Goal: Task Accomplishment & Management: Use online tool/utility

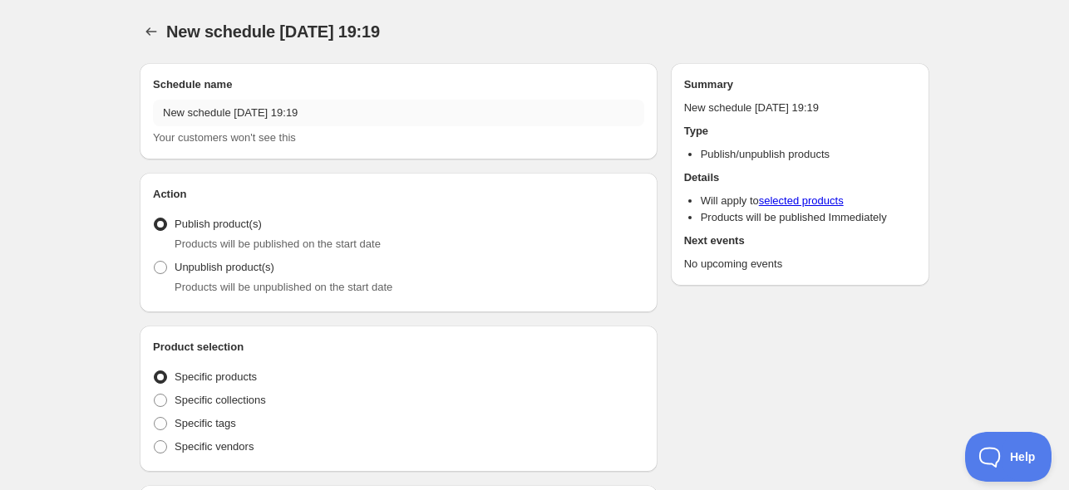
radio input "true"
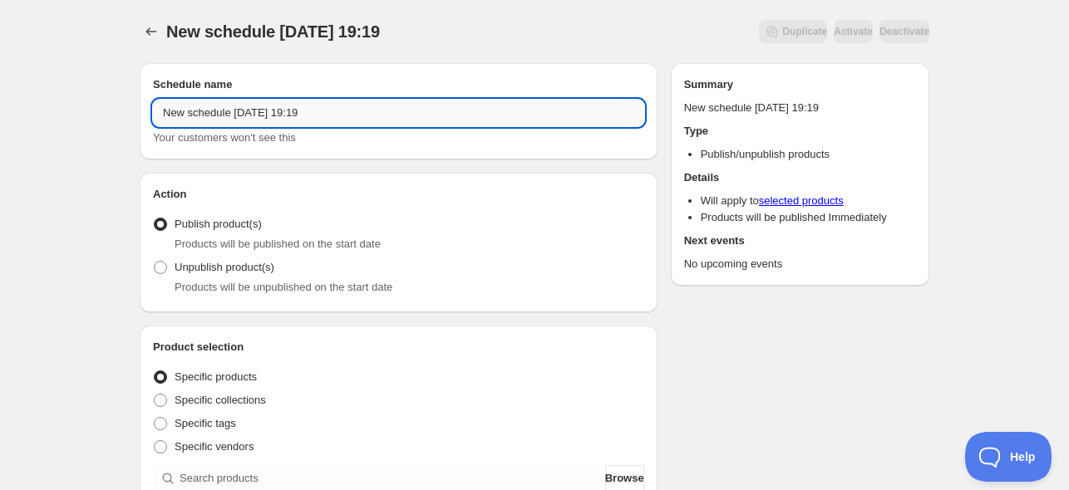
click at [244, 105] on input "New schedule [DATE] 19:19" at bounding box center [398, 113] width 491 height 27
drag, startPoint x: 356, startPoint y: 107, endPoint x: 20, endPoint y: 112, distance: 335.9
type input "Novelties online [DATE]"
click at [203, 403] on span "Specific collections" at bounding box center [220, 400] width 91 height 12
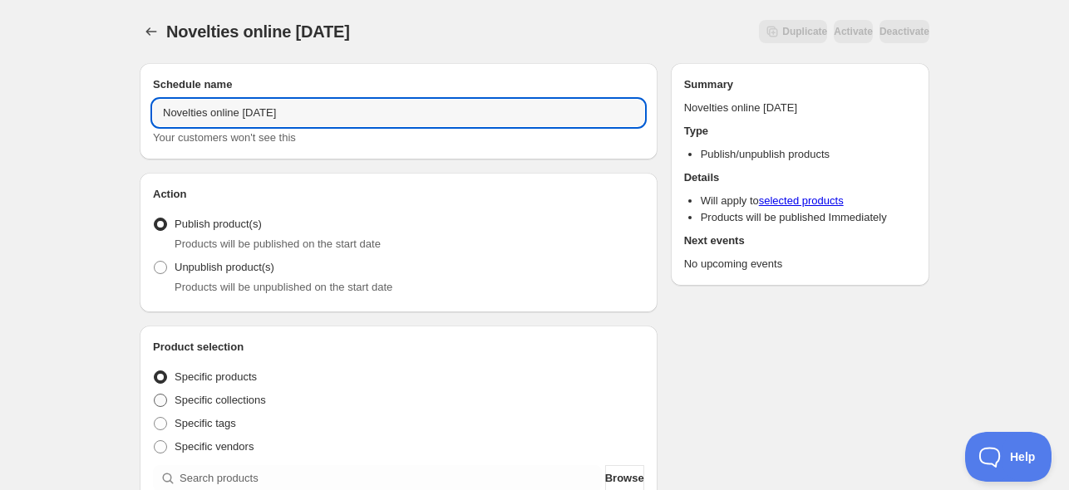
click at [155, 395] on input "Specific collections" at bounding box center [154, 394] width 1 height 1
radio input "true"
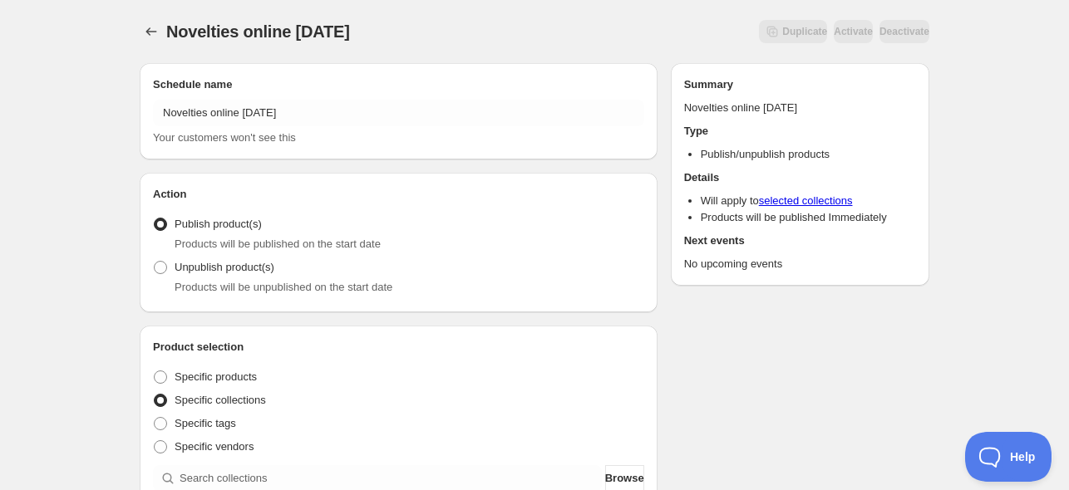
scroll to position [332, 0]
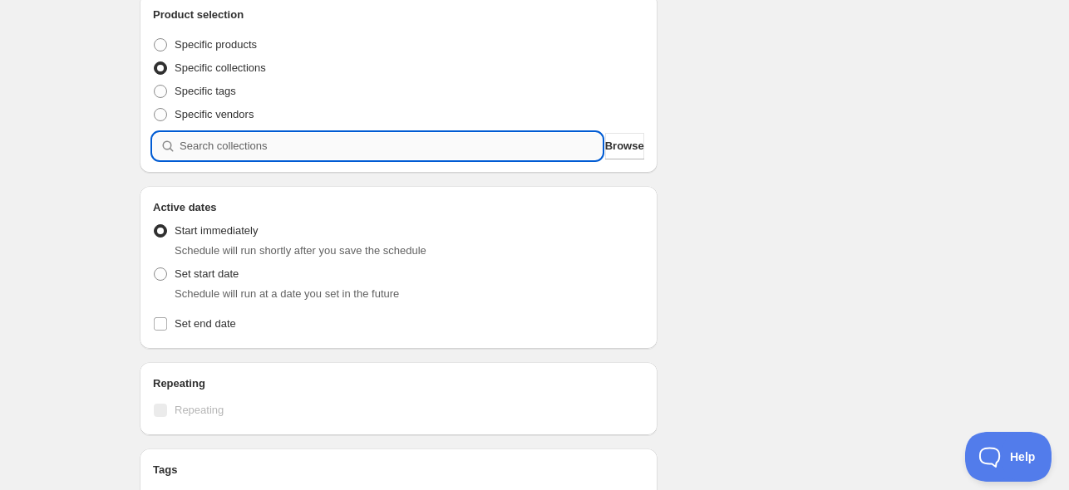
click at [255, 155] on input "search" at bounding box center [391, 146] width 422 height 27
paste input "NOVINKY"
type input "NOVINKY"
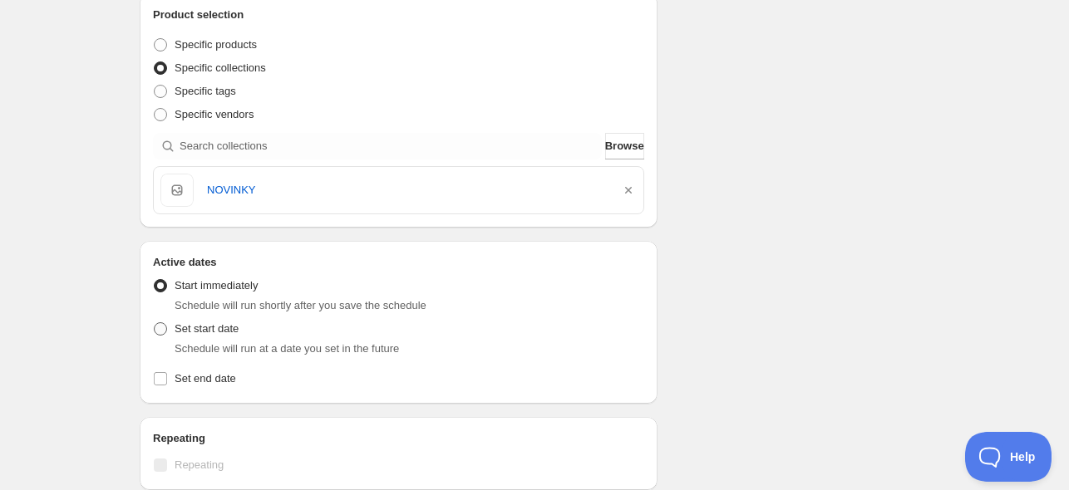
click at [218, 329] on span "Set start date" at bounding box center [207, 329] width 64 height 12
click at [155, 323] on input "Set start date" at bounding box center [154, 323] width 1 height 1
radio input "true"
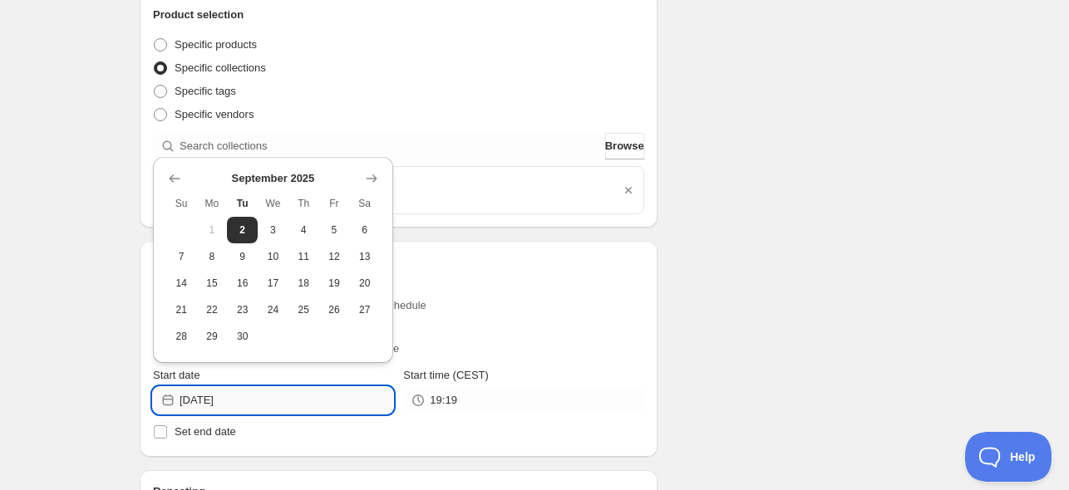
click at [239, 398] on input "[DATE]" at bounding box center [287, 400] width 214 height 27
click at [283, 230] on button "3" at bounding box center [273, 230] width 31 height 27
type input "[DATE]"
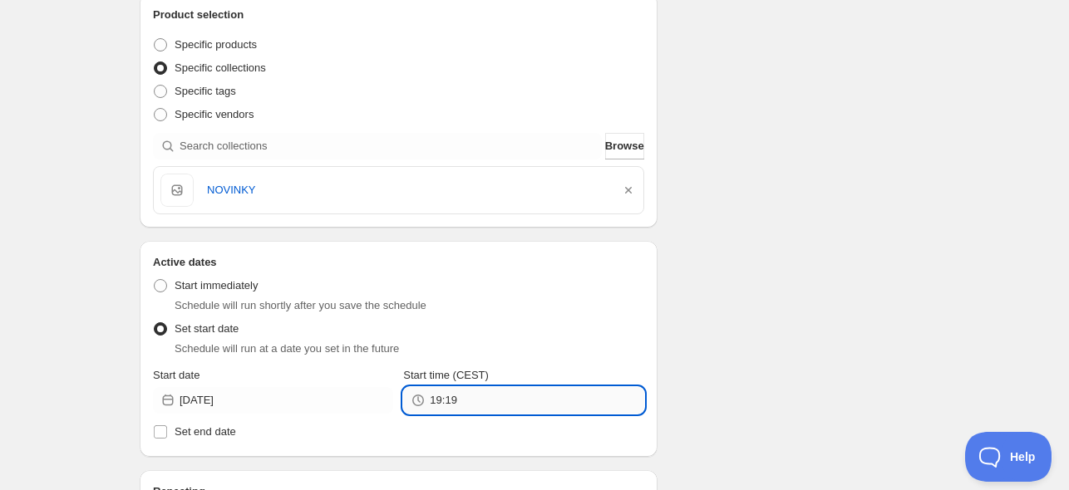
click at [470, 398] on input "19:19" at bounding box center [537, 400] width 214 height 27
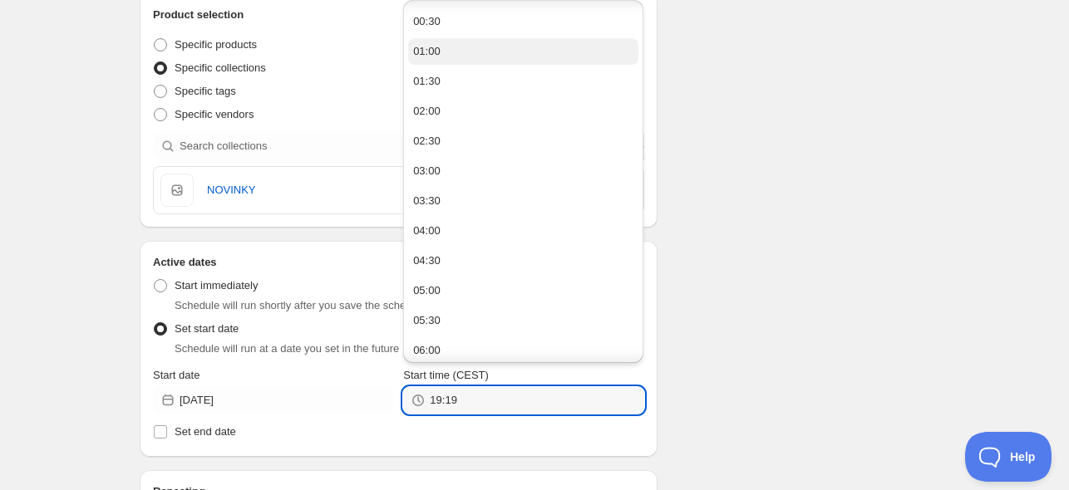
scroll to position [0, 0]
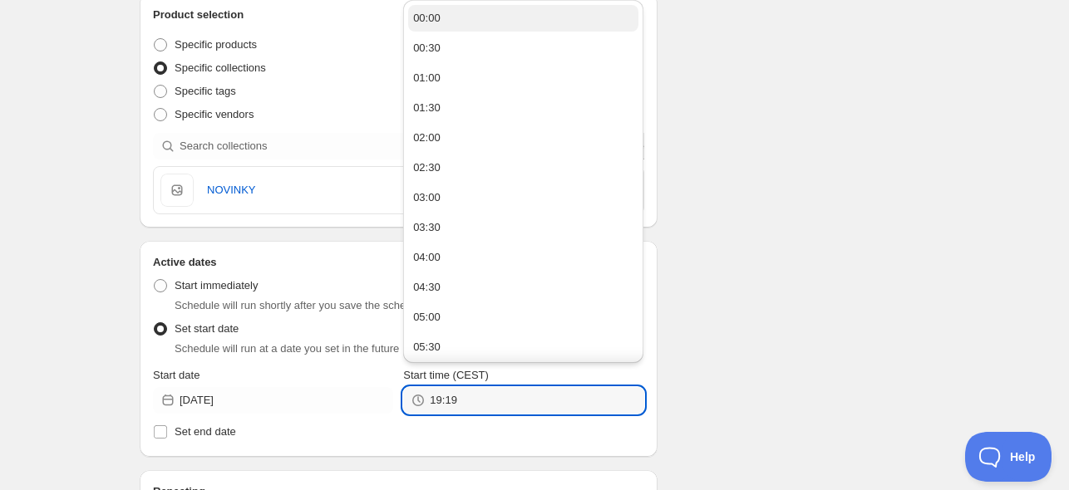
click at [481, 7] on button "00:00" at bounding box center [523, 18] width 230 height 27
type input "00:00"
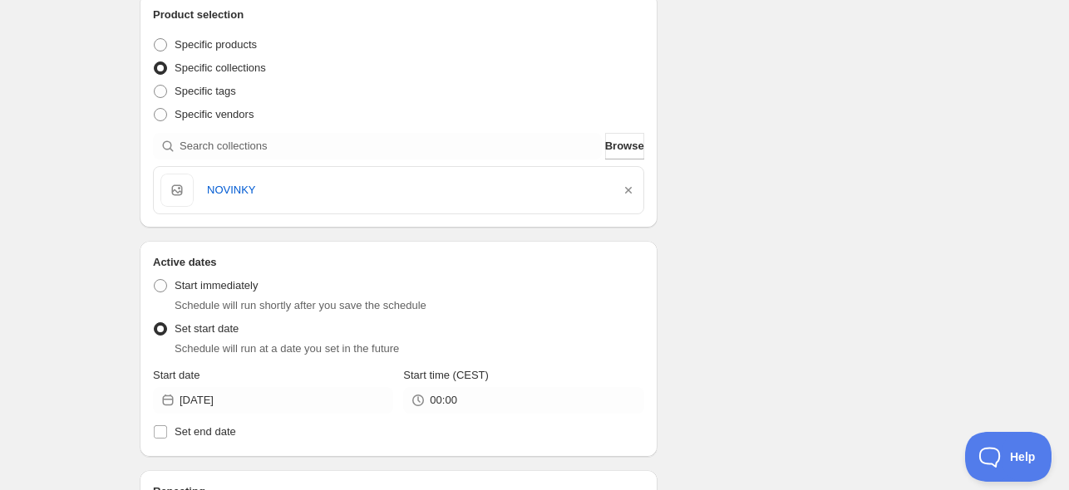
drag, startPoint x: 740, startPoint y: 119, endPoint x: 717, endPoint y: 125, distance: 24.0
click at [740, 119] on div "Schedule name Novelties online [DATE] Your customers won't see this Action Acti…" at bounding box center [527, 363] width 803 height 1292
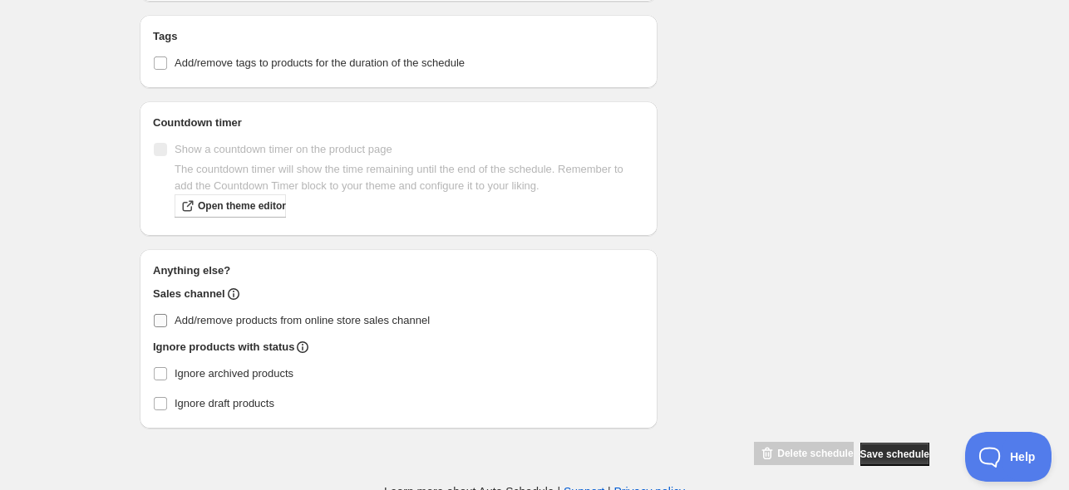
scroll to position [881, 0]
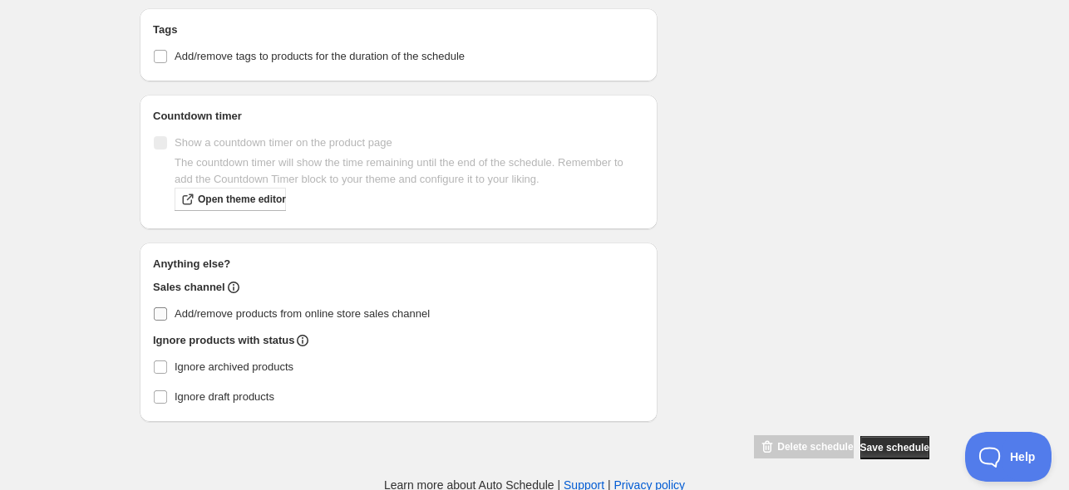
click at [159, 312] on input "Add/remove products from online store sales channel" at bounding box center [160, 314] width 13 height 13
checkbox input "true"
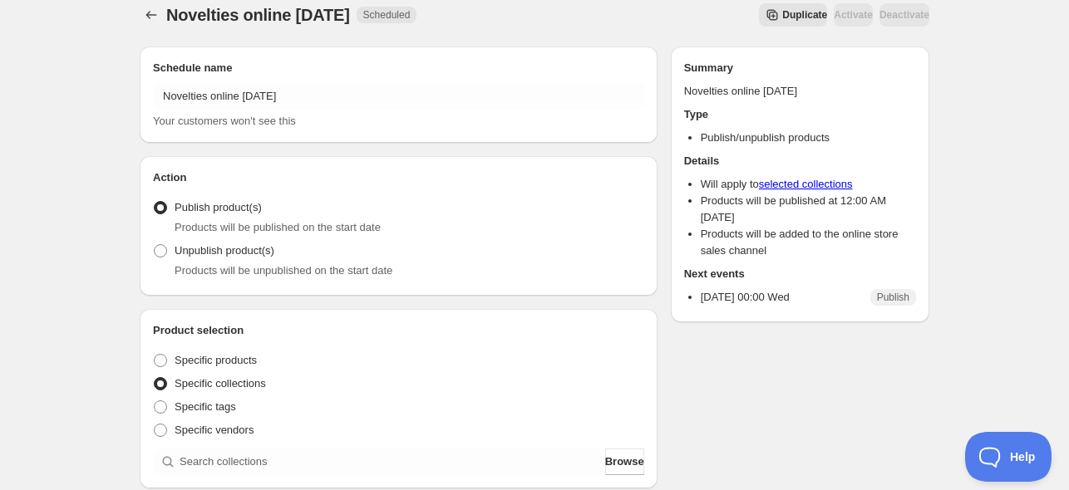
scroll to position [549, 0]
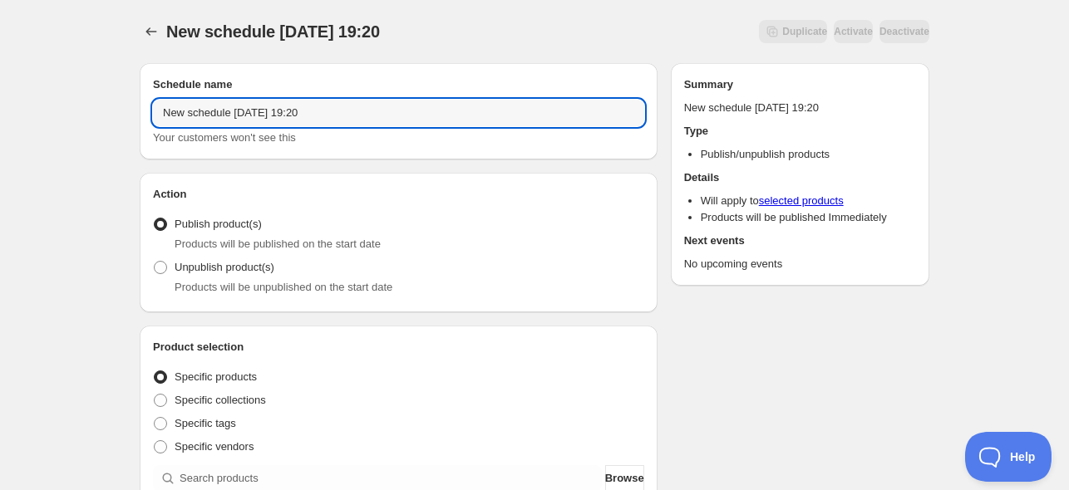
drag, startPoint x: 354, startPoint y: 111, endPoint x: 90, endPoint y: 108, distance: 264.4
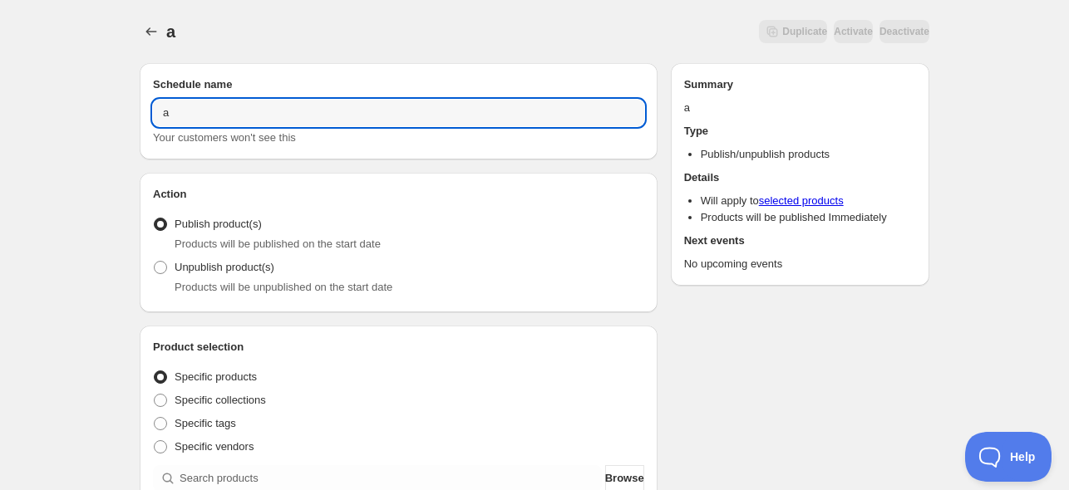
type input "a"
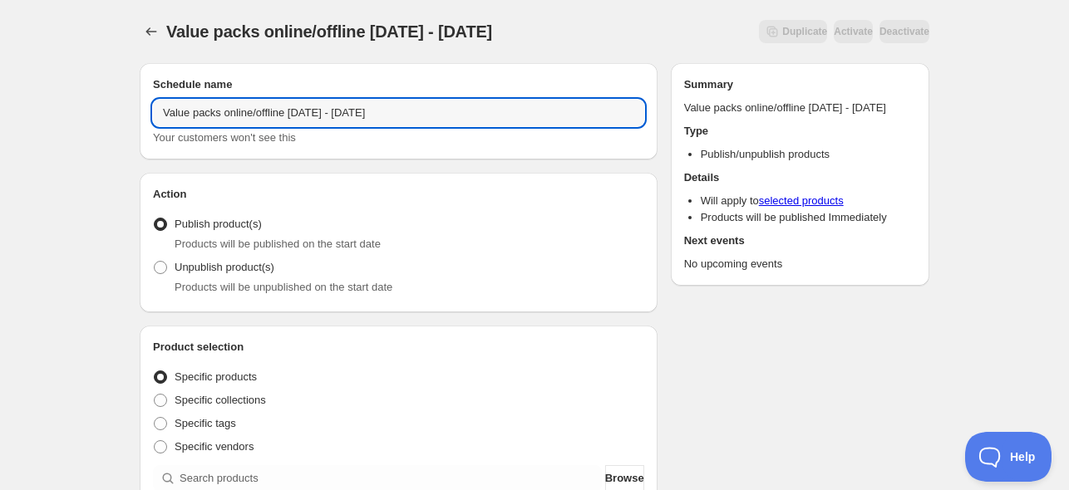
type input "Value packs online/offline [DATE] - [DATE]"
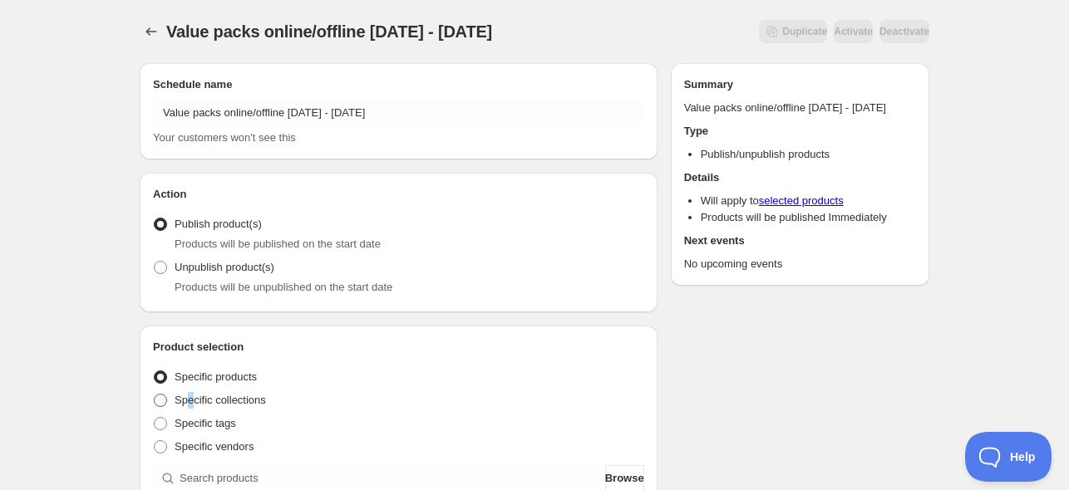
click at [190, 398] on span "Specific collections" at bounding box center [220, 400] width 91 height 12
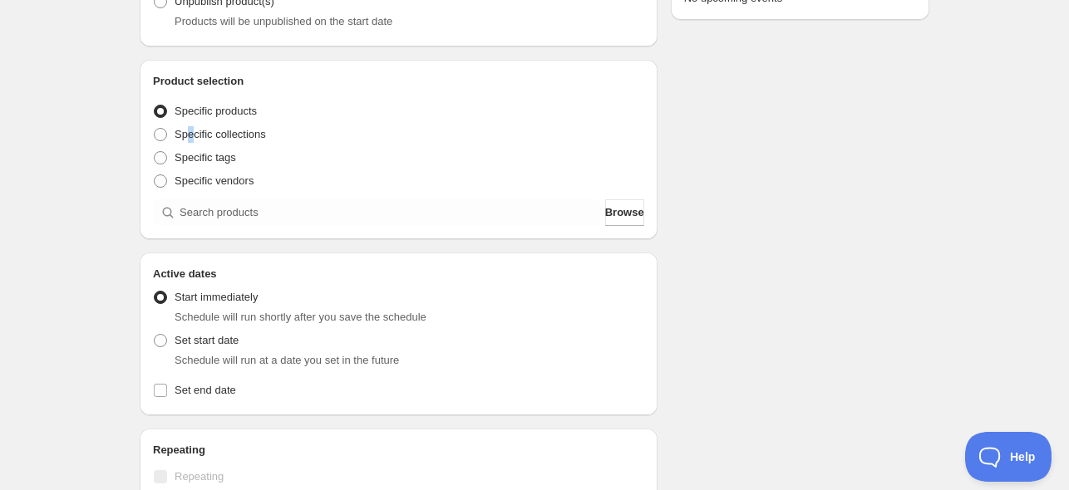
scroll to position [332, 0]
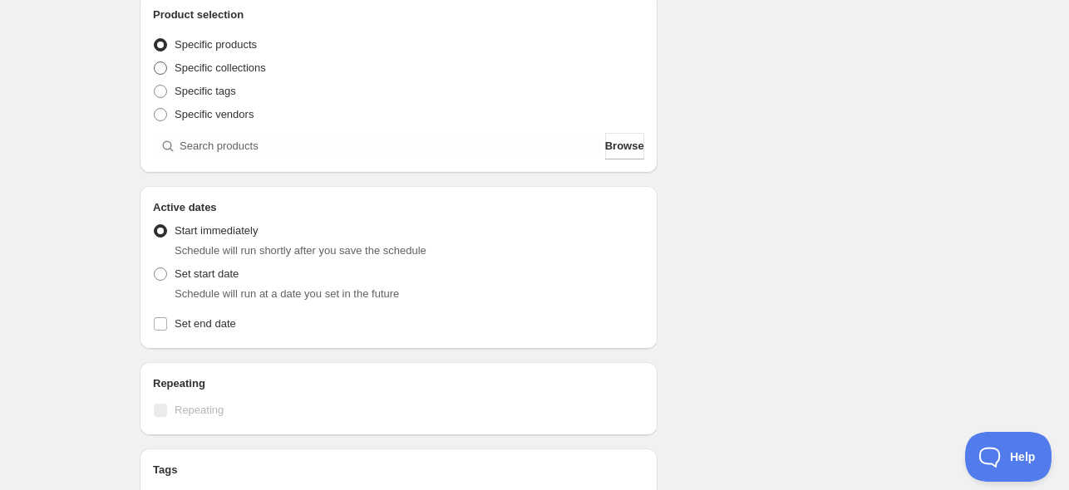
click at [162, 68] on span at bounding box center [160, 68] width 13 height 13
click at [155, 62] on input "Specific collections" at bounding box center [154, 62] width 1 height 1
radio input "true"
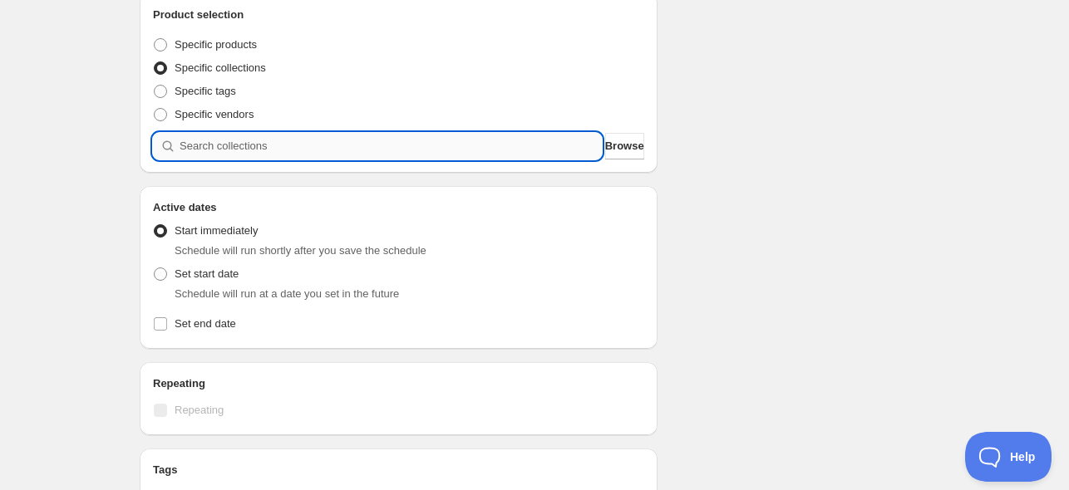
click at [214, 146] on input "search" at bounding box center [391, 146] width 422 height 27
paste input "search"
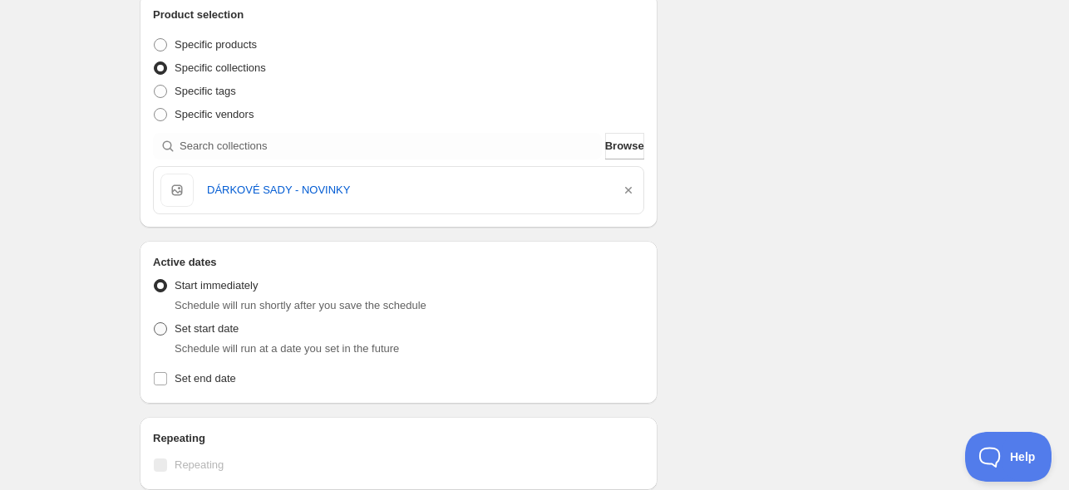
click at [196, 334] on span "Set start date" at bounding box center [207, 329] width 64 height 12
click at [155, 323] on input "Set start date" at bounding box center [154, 323] width 1 height 1
radio input "true"
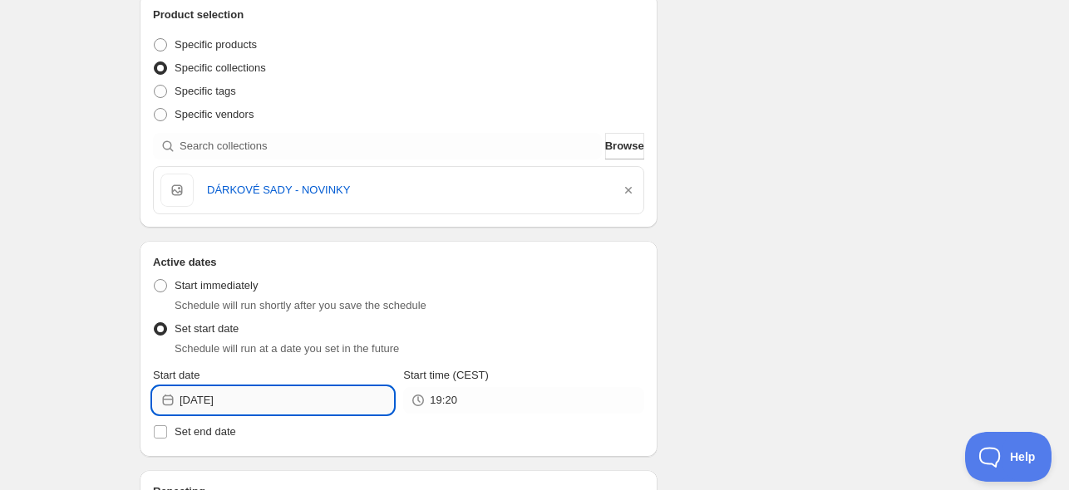
click at [236, 403] on input "[DATE]" at bounding box center [287, 400] width 214 height 27
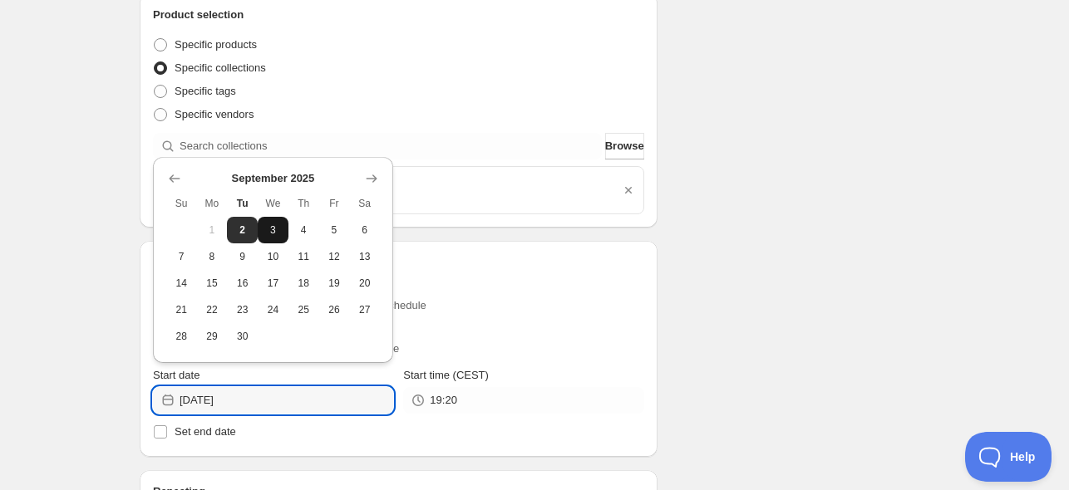
click at [273, 228] on span "3" at bounding box center [272, 230] width 17 height 13
type input "[DATE]"
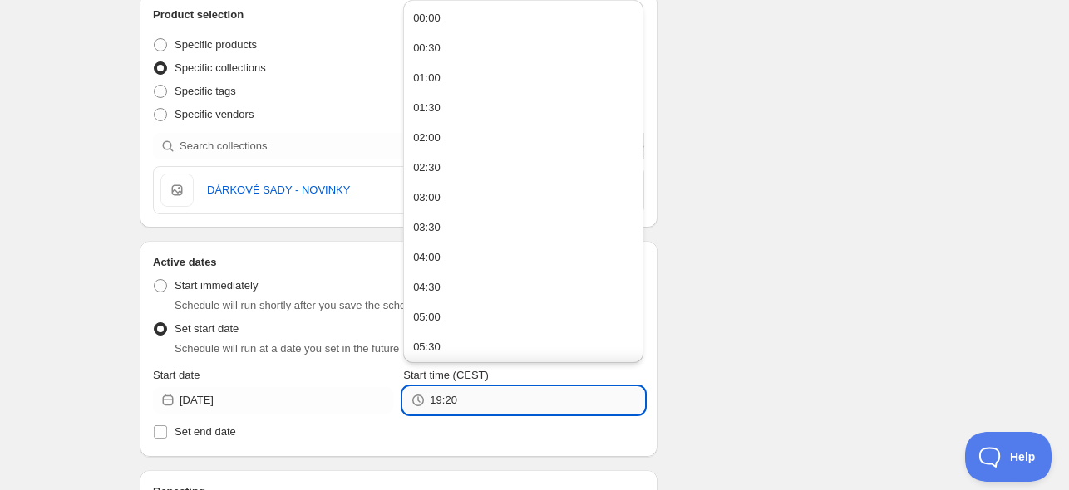
click at [449, 397] on input "19:20" at bounding box center [537, 400] width 214 height 27
click at [469, 16] on button "00:00" at bounding box center [523, 18] width 230 height 27
type input "00:00"
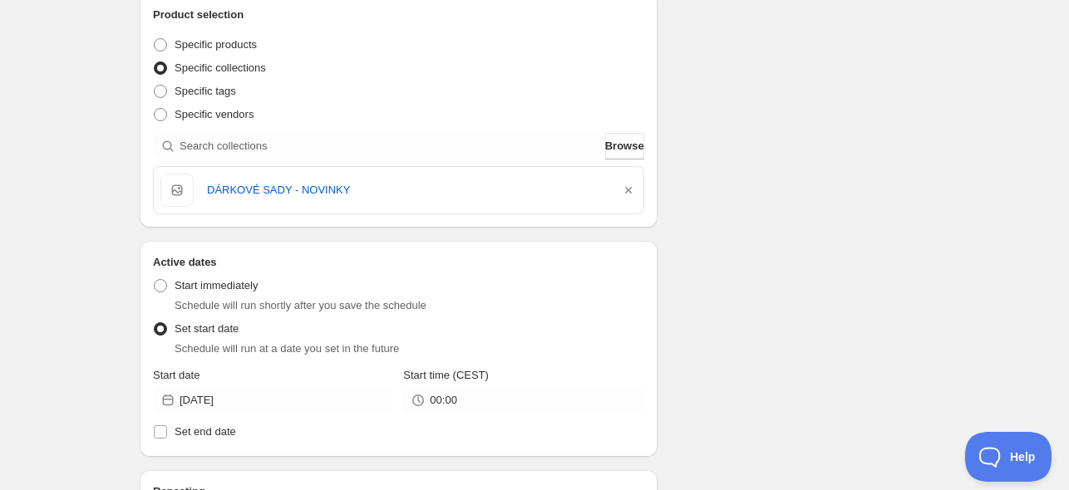
click at [745, 125] on div "Schedule name Value packs online/offline [DATE] - [DATE] Your customers won't s…" at bounding box center [527, 363] width 803 height 1292
click at [180, 428] on span "Set end date" at bounding box center [206, 432] width 62 height 12
click at [167, 428] on input "Set end date" at bounding box center [160, 432] width 13 height 13
checkbox input "true"
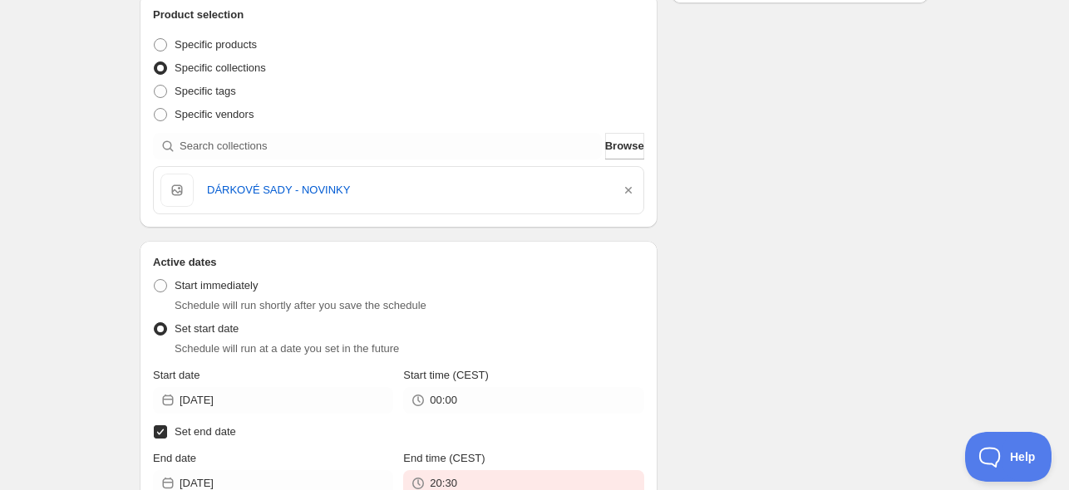
scroll to position [665, 0]
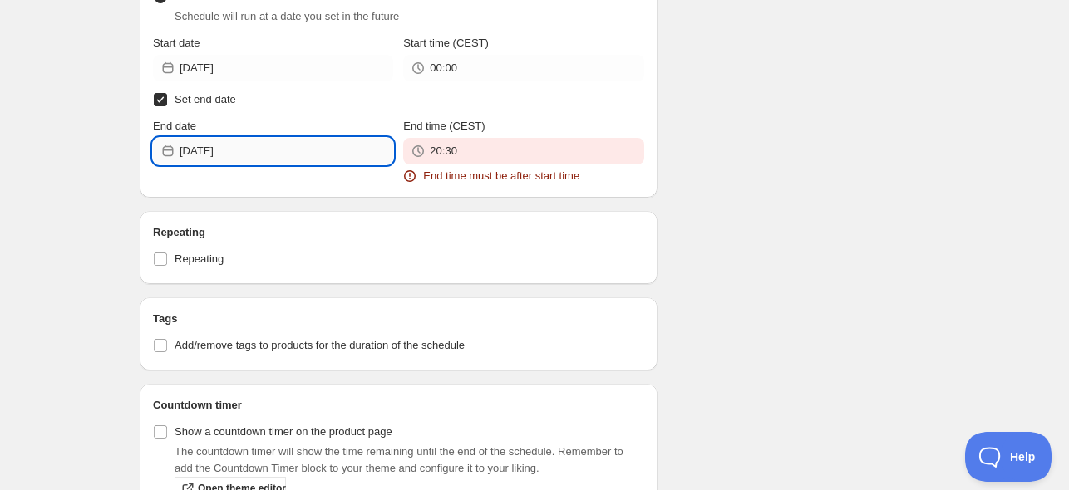
click at [260, 153] on input "[DATE]" at bounding box center [287, 151] width 214 height 27
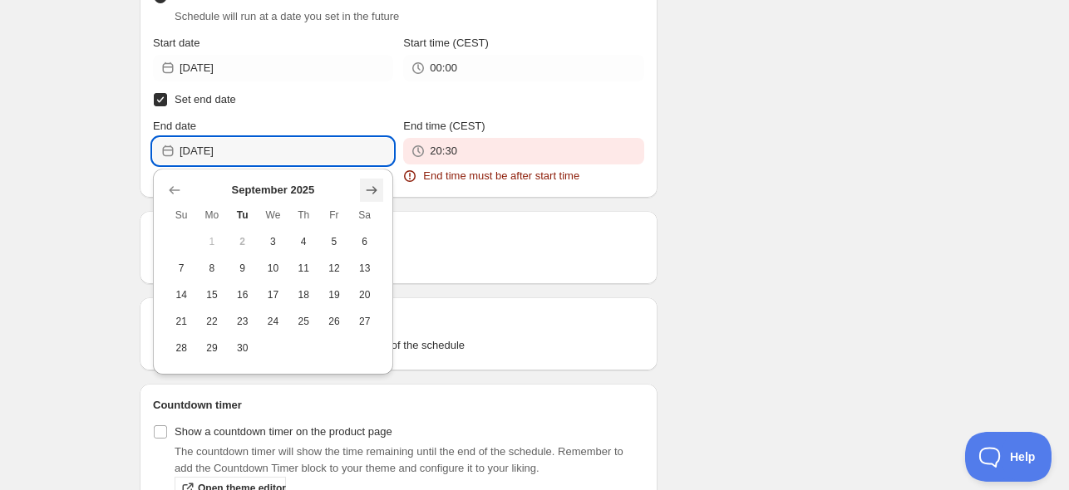
click at [371, 189] on icon "Show next month, October 2025" at bounding box center [371, 190] width 17 height 17
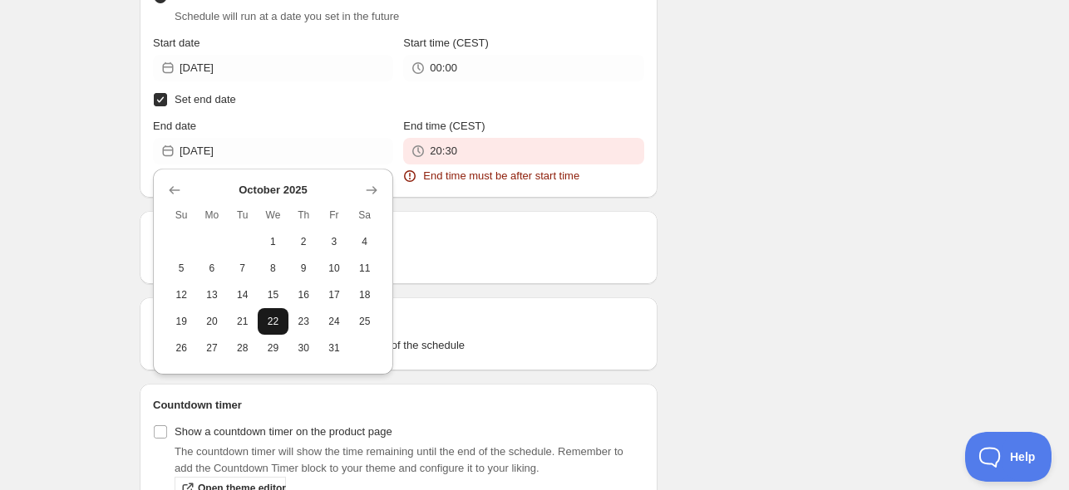
click at [278, 323] on span "22" at bounding box center [272, 321] width 17 height 13
type input "[DATE]"
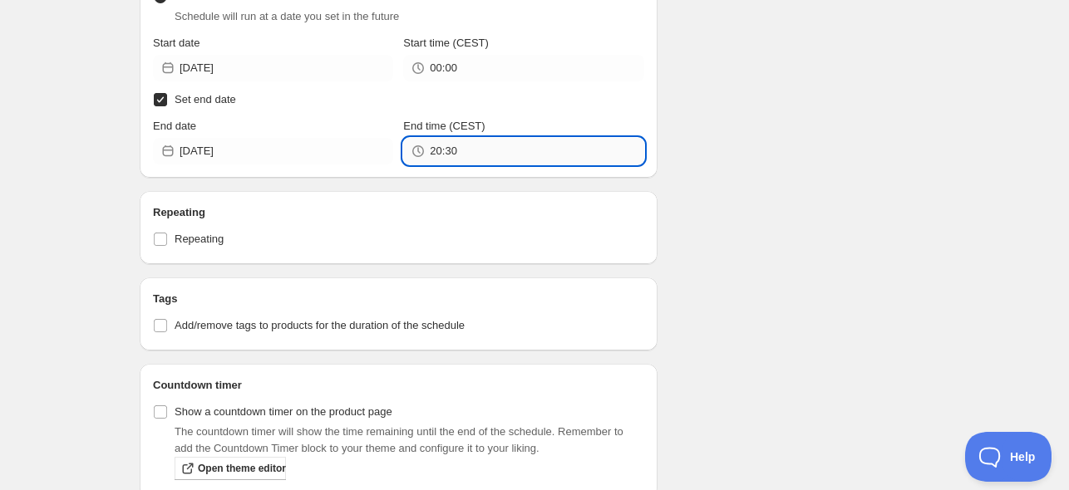
click at [452, 155] on input "20:30" at bounding box center [537, 151] width 214 height 27
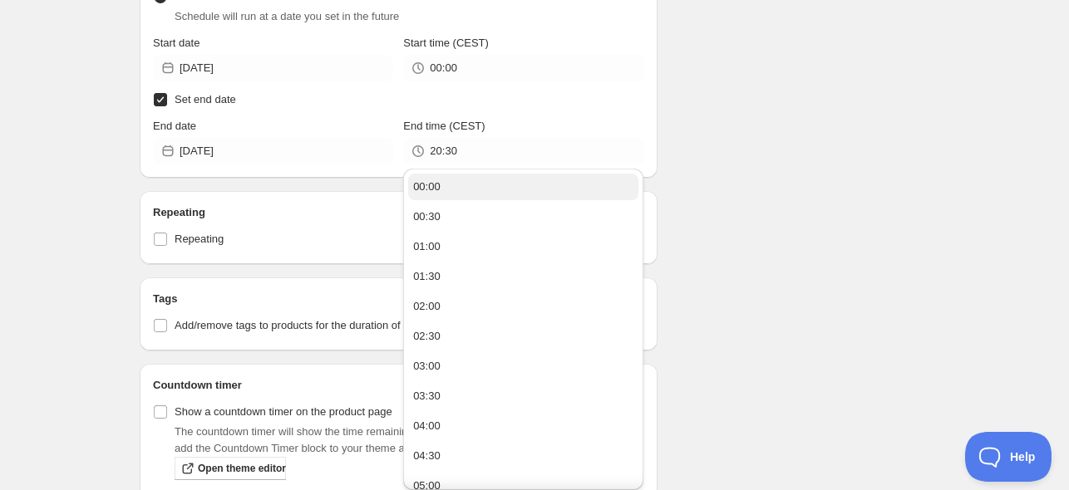
click at [456, 183] on button "00:00" at bounding box center [523, 187] width 230 height 27
type input "00:00"
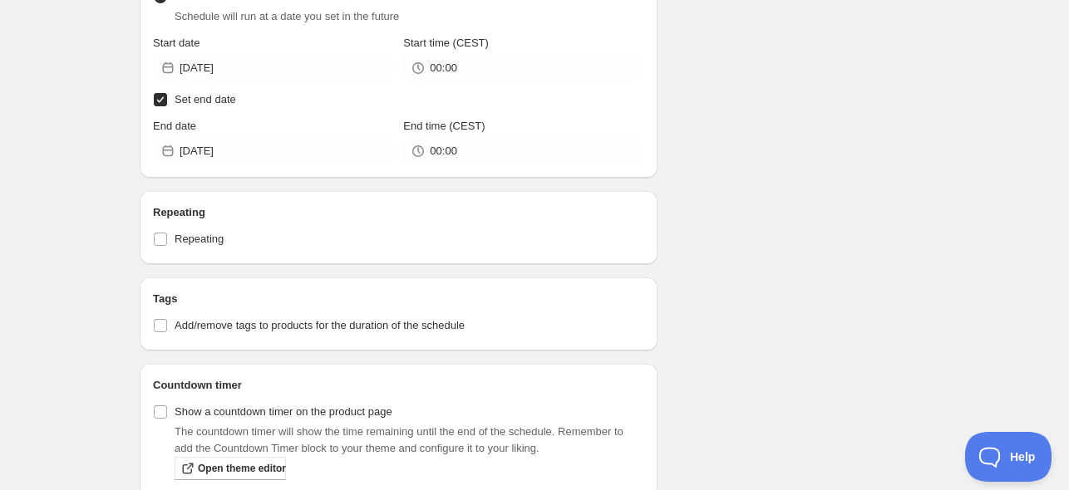
click at [662, 185] on div "Schedule name Value packs online/offline [DATE] - [DATE] Your customers won't s…" at bounding box center [527, 97] width 803 height 1425
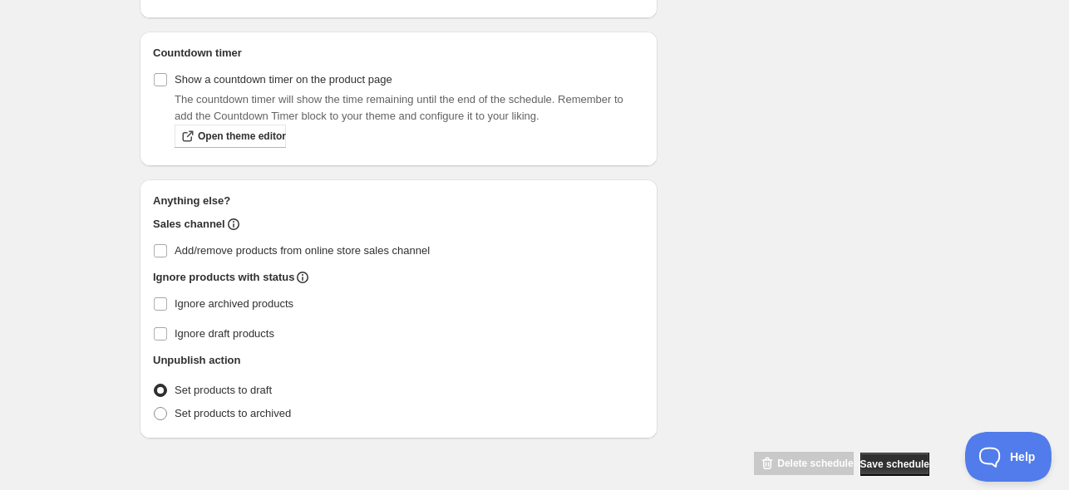
scroll to position [1014, 0]
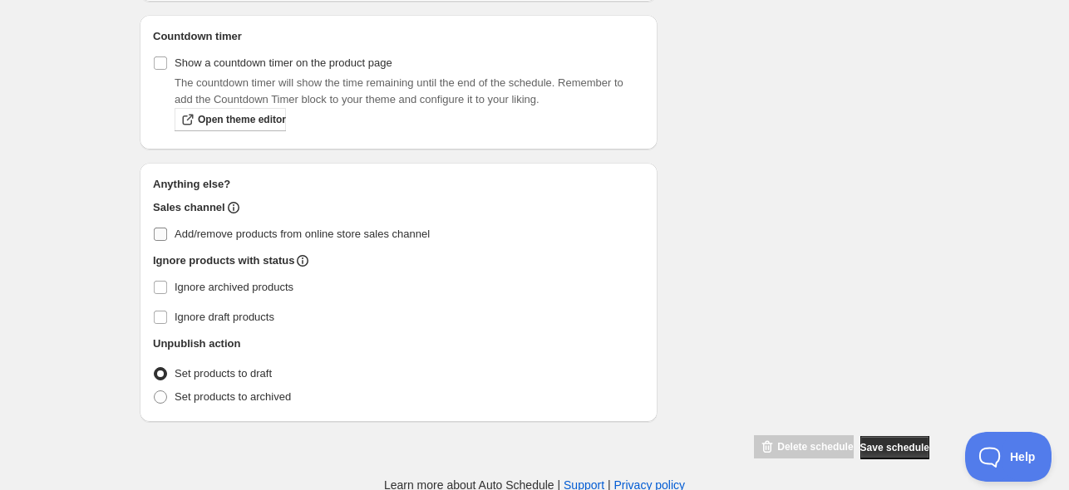
click at [162, 234] on input "Add/remove products from online store sales channel" at bounding box center [160, 234] width 13 height 13
checkbox input "true"
drag, startPoint x: 203, startPoint y: 397, endPoint x: 215, endPoint y: 394, distance: 12.7
click at [204, 397] on span "Set products to archived" at bounding box center [233, 397] width 116 height 12
click at [155, 392] on input "Set products to archived" at bounding box center [154, 391] width 1 height 1
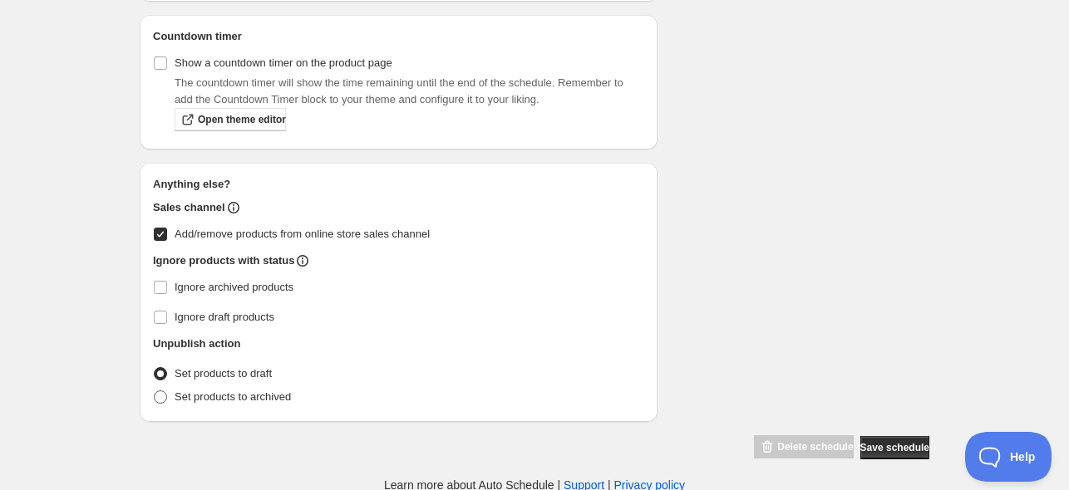
radio input "true"
click at [878, 448] on span "Save schedule" at bounding box center [894, 447] width 69 height 13
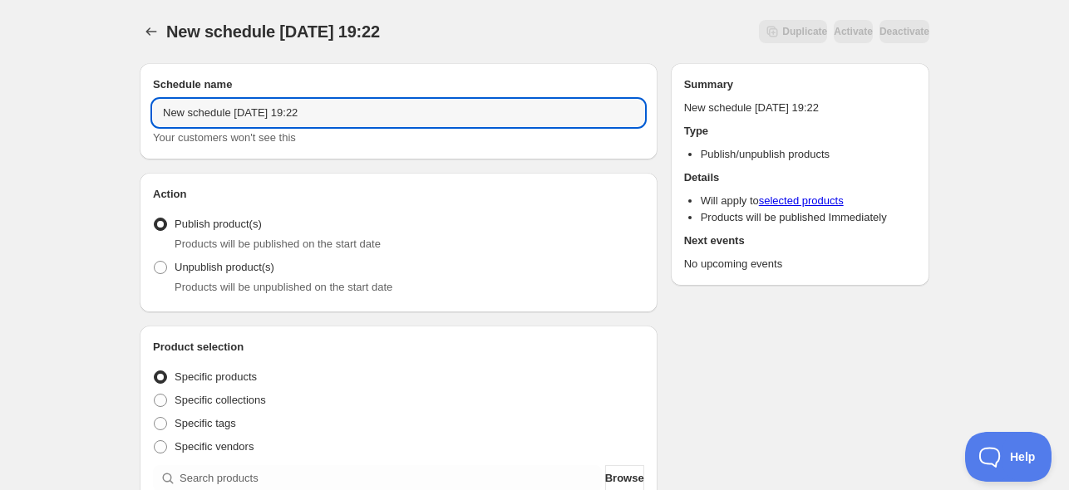
drag, startPoint x: 349, startPoint y: 117, endPoint x: 38, endPoint y: 106, distance: 311.1
type input "Value packs offline"
drag, startPoint x: 338, startPoint y: 119, endPoint x: 88, endPoint y: 107, distance: 250.5
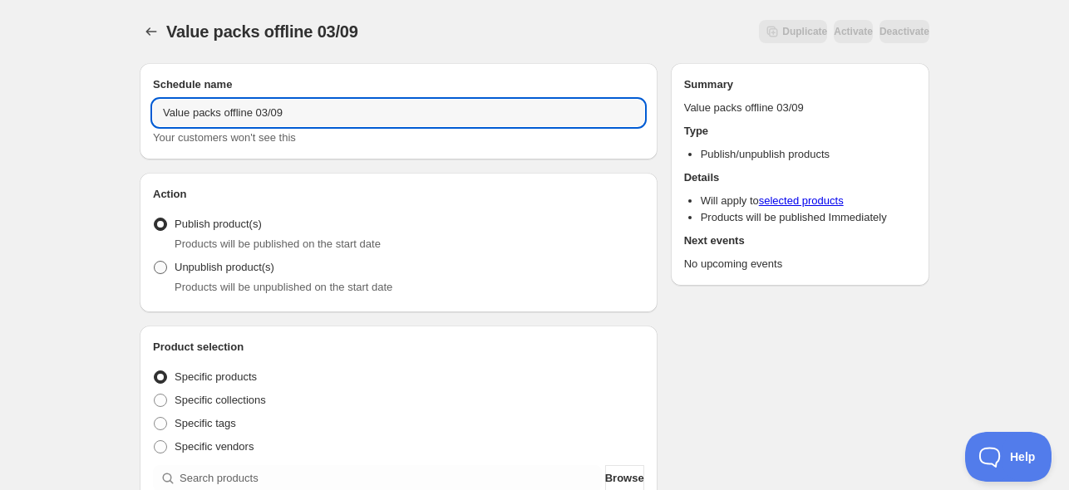
type input "Value packs offline 03/09"
click at [190, 268] on span "Unpublish product(s)" at bounding box center [225, 267] width 100 height 12
click at [155, 262] on input "Unpublish product(s)" at bounding box center [154, 261] width 1 height 1
radio input "true"
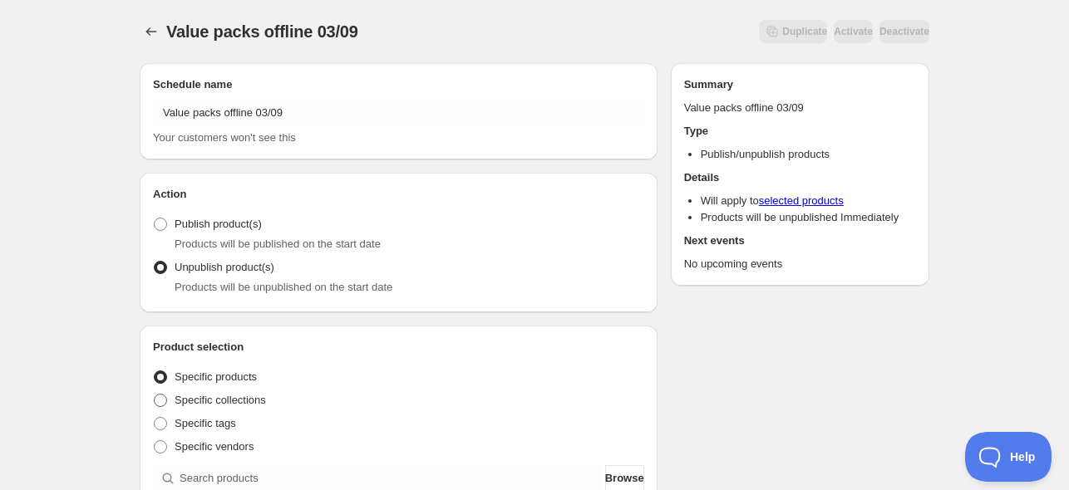
click at [227, 398] on span "Specific collections" at bounding box center [220, 400] width 91 height 12
click at [155, 395] on input "Specific collections" at bounding box center [154, 394] width 1 height 1
radio input "true"
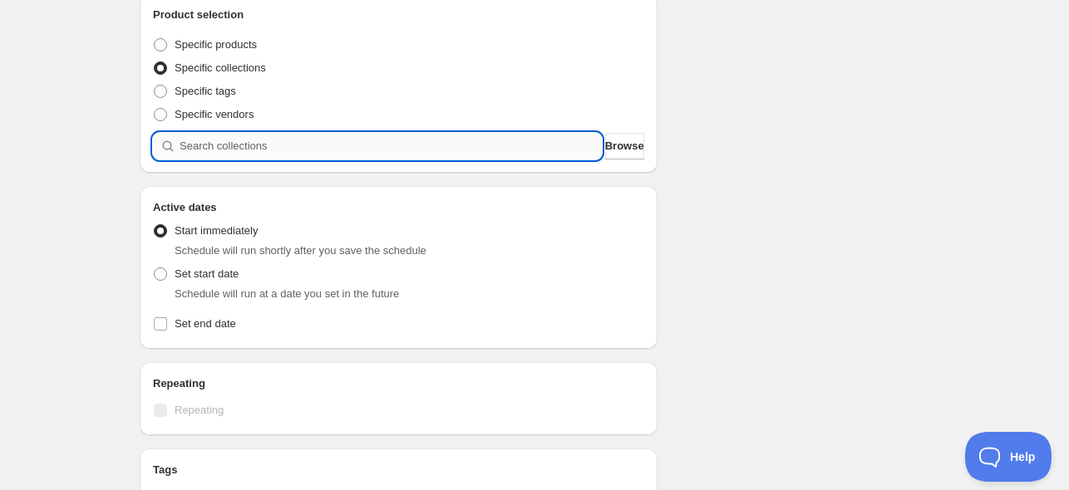
click at [259, 150] on input "search" at bounding box center [391, 146] width 422 height 27
paste input "search"
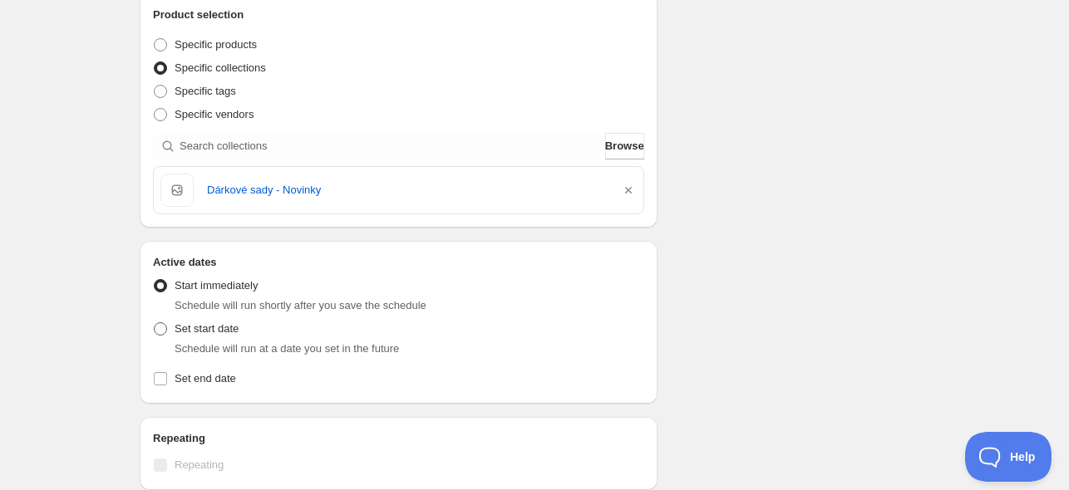
click at [213, 329] on span "Set start date" at bounding box center [207, 329] width 64 height 12
click at [155, 323] on input "Set start date" at bounding box center [154, 323] width 1 height 1
radio input "true"
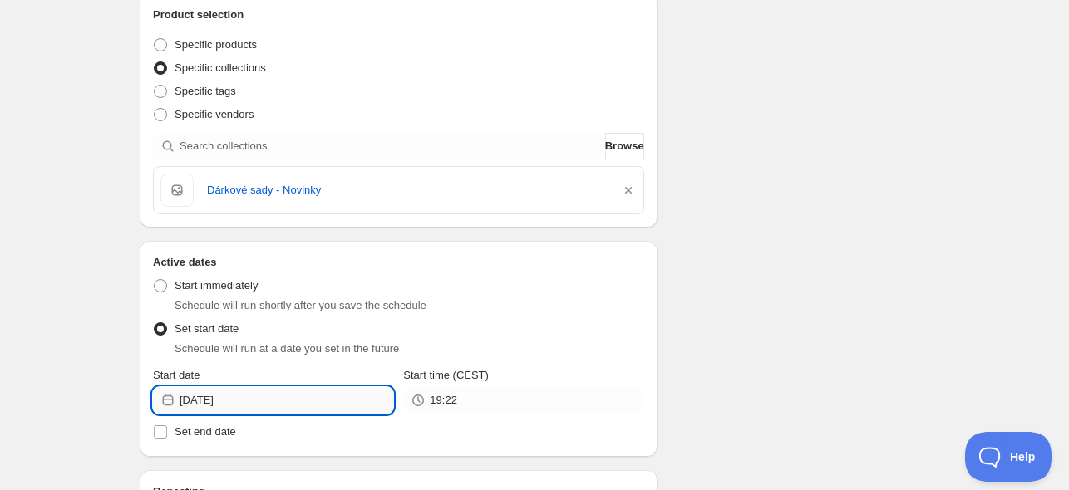
click at [263, 401] on input "[DATE]" at bounding box center [287, 400] width 214 height 27
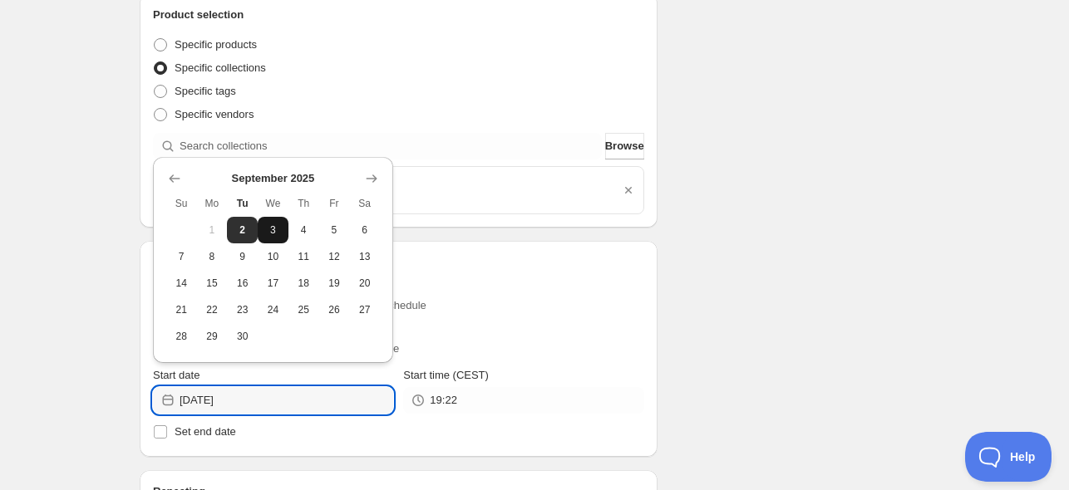
click at [275, 239] on button "3" at bounding box center [273, 230] width 31 height 27
type input "[DATE]"
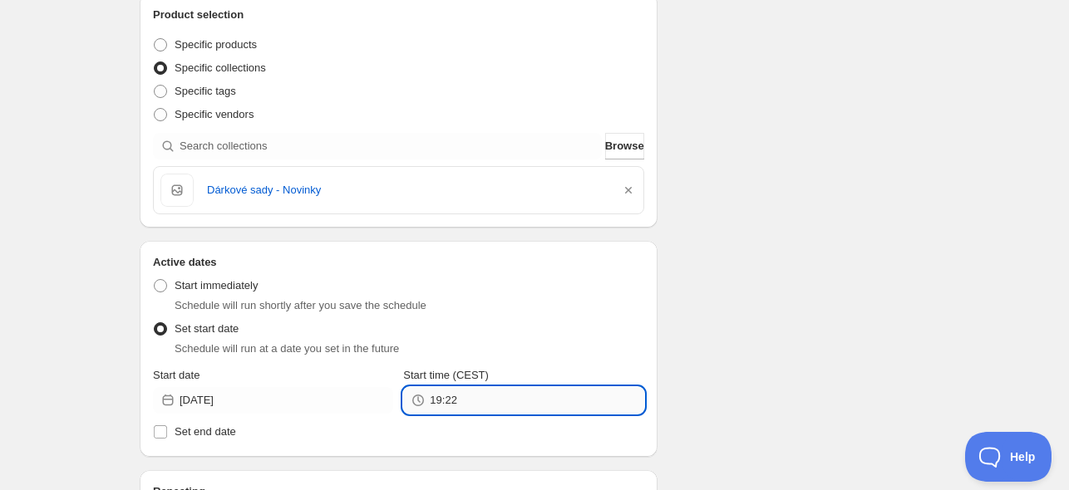
click at [465, 401] on input "19:22" at bounding box center [537, 400] width 214 height 27
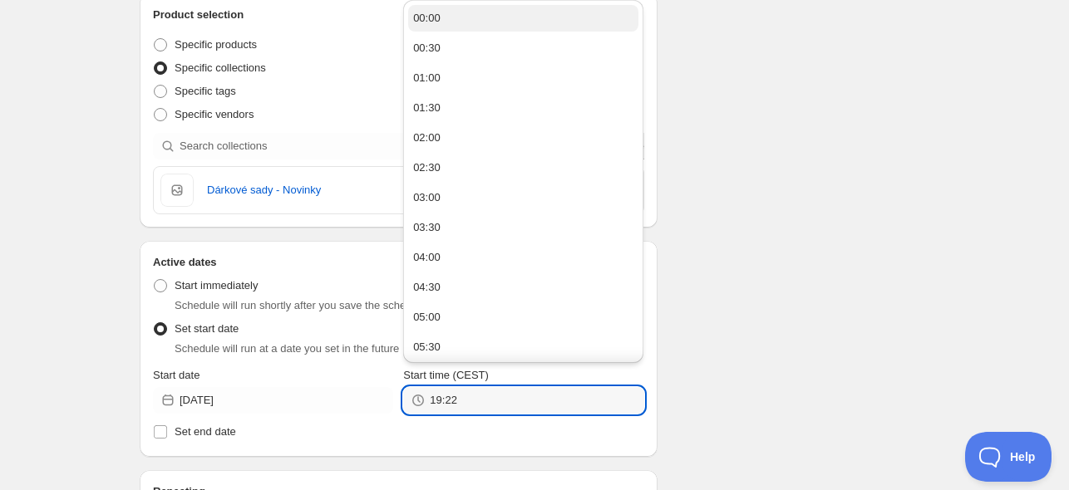
click at [451, 12] on button "00:00" at bounding box center [523, 18] width 230 height 27
type input "00:00"
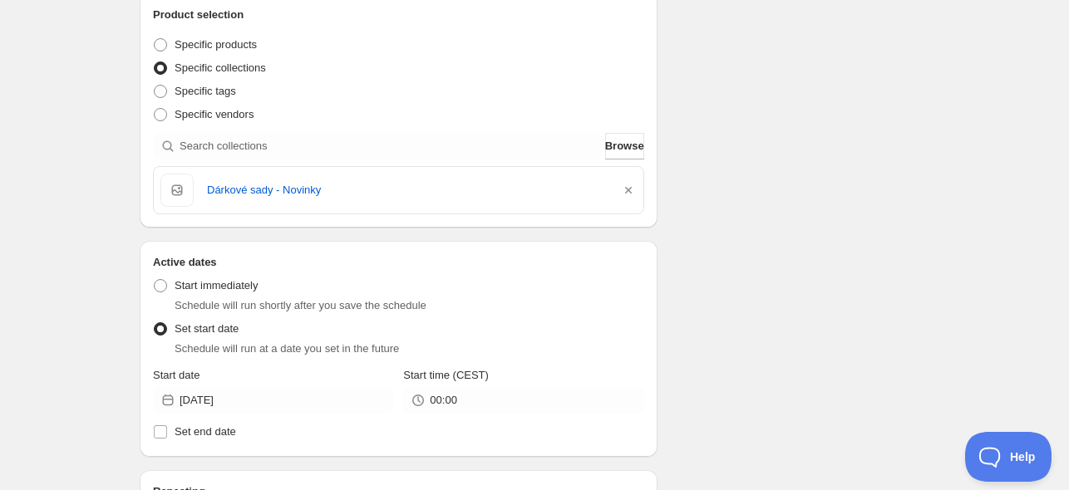
click at [746, 101] on div "Schedule name Value packs offline 03/09 Your customers won't see this Action Ac…" at bounding box center [527, 361] width 803 height 1288
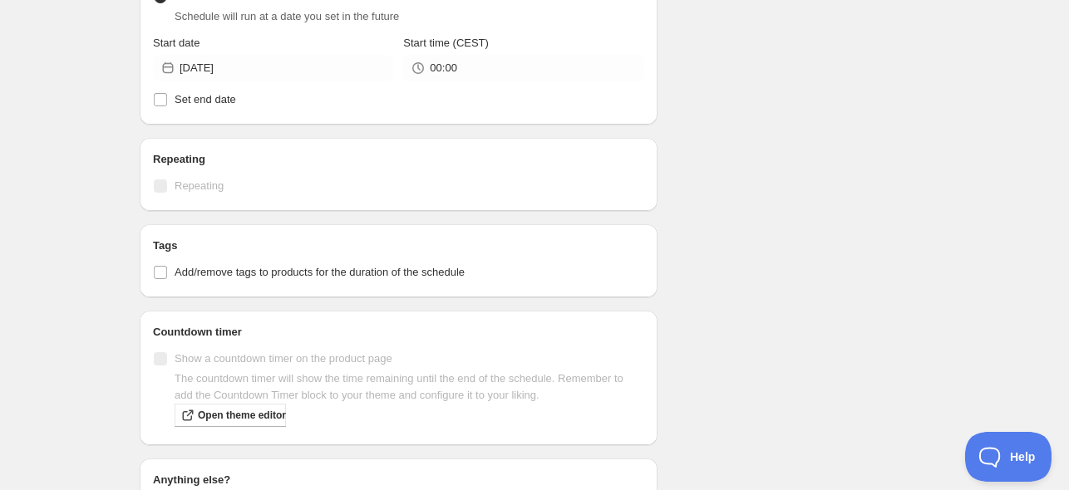
scroll to position [878, 0]
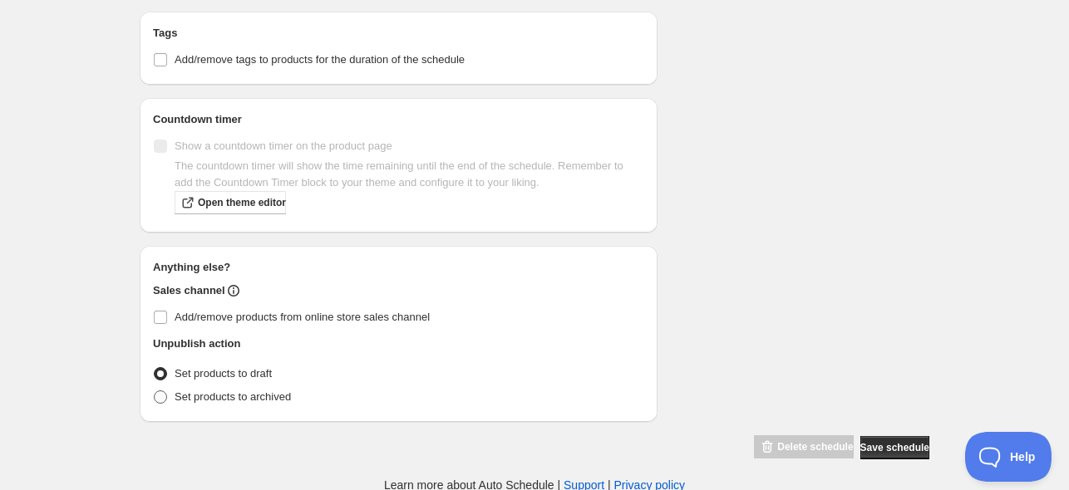
click at [213, 397] on span "Set products to archived" at bounding box center [233, 397] width 116 height 12
click at [155, 392] on input "Set products to archived" at bounding box center [154, 391] width 1 height 1
radio input "true"
